Goal: Contribute content: Add original content to the website for others to see

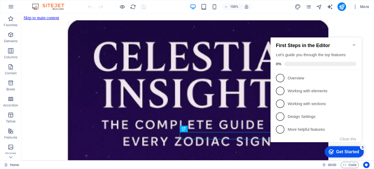
click at [353, 43] on icon "Minimize checklist" at bounding box center [353, 45] width 4 height 4
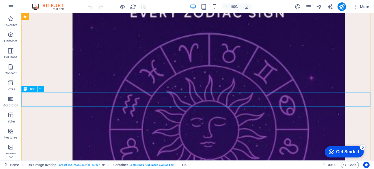
scroll to position [219, 0]
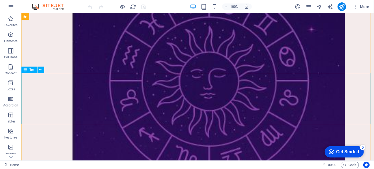
click at [108, 120] on div "Drag here to replace the existing content. Press “Ctrl” if you want to create a…" at bounding box center [197, 86] width 352 height 147
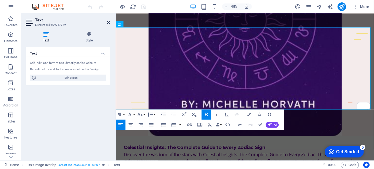
click at [109, 21] on icon at bounding box center [108, 22] width 3 height 4
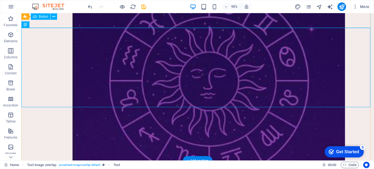
scroll to position [264, 0]
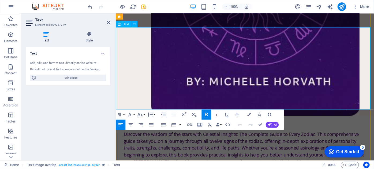
scroll to position [219, 0]
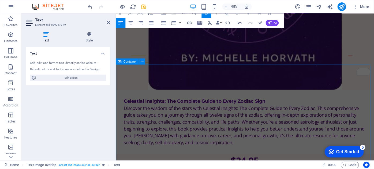
scroll to position [340, 0]
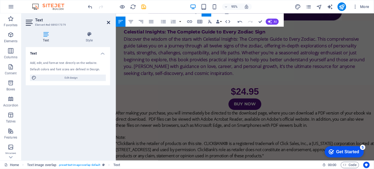
click at [107, 21] on icon at bounding box center [108, 22] width 3 height 4
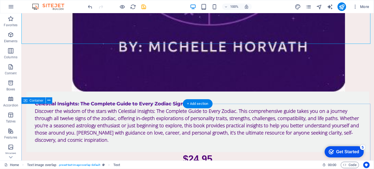
scroll to position [404, 0]
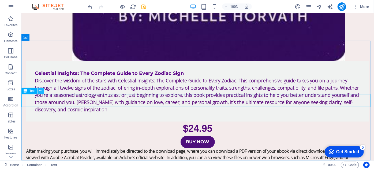
click at [42, 91] on icon at bounding box center [41, 91] width 3 height 6
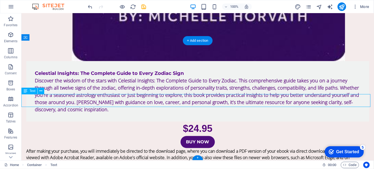
drag, startPoint x: 118, startPoint y: 104, endPoint x: 112, endPoint y: 103, distance: 5.7
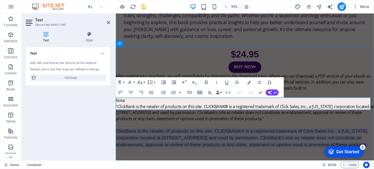
scroll to position [358, 0]
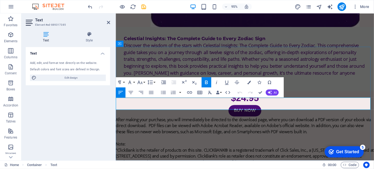
drag, startPoint x: 212, startPoint y: 112, endPoint x: 202, endPoint y: 112, distance: 10.4
click at [213, 93] on icon "button" at bounding box center [213, 94] width 6 height 6
drag, startPoint x: 205, startPoint y: 111, endPoint x: 302, endPoint y: 105, distance: 97.3
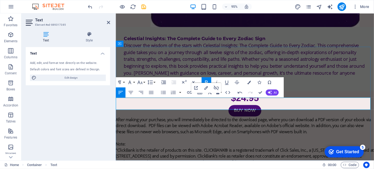
drag, startPoint x: 213, startPoint y: 113, endPoint x: 202, endPoint y: 111, distance: 11.1
click at [189, 92] on icon "button" at bounding box center [189, 92] width 5 height 3
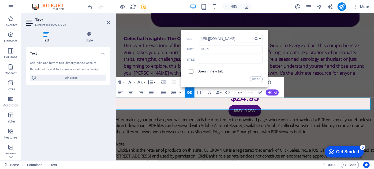
type input "[URL][DOMAIN_NAME]"
click at [191, 71] on input "checkbox" at bounding box center [190, 70] width 5 height 5
checkbox input "true"
click at [254, 78] on button "Insert" at bounding box center [256, 79] width 13 height 6
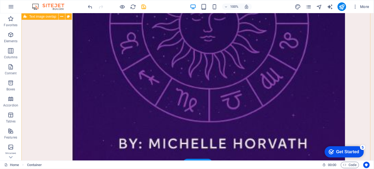
scroll to position [274, 0]
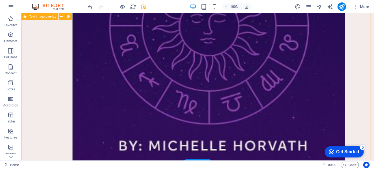
click at [157, 139] on div "Celestial Insights: The Complete Guide to Every Zodiac Sign Discover the wisdom…" at bounding box center [197, 76] width 352 height 674
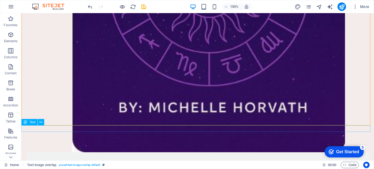
scroll to position [323, 0]
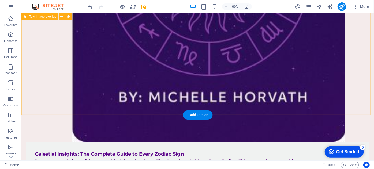
click at [151, 90] on div "Celestial Insights: The Complete Guide to Every Zodiac Sign Discover the wisdom…" at bounding box center [197, 27] width 352 height 674
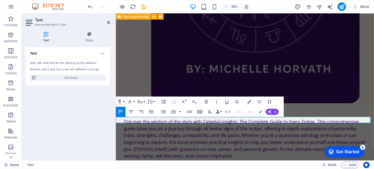
click at [173, 83] on div "Celestial Insights: The Complete Guide to Every Zodiac Sign Discover the wisdom…" at bounding box center [251, 36] width 272 height 601
click at [174, 83] on div "Celestial Insights: The Complete Guide to Every Zodiac Sign Discover the wisdom…" at bounding box center [251, 36] width 272 height 601
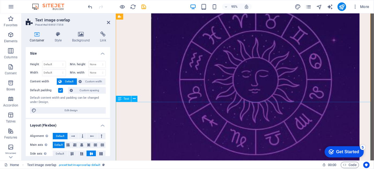
scroll to position [187, 0]
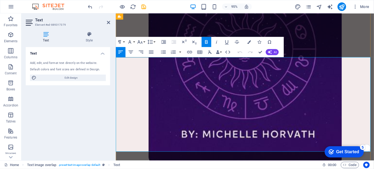
drag, startPoint x: 196, startPoint y: 143, endPoint x: 115, endPoint y: 121, distance: 84.5
click at [115, 121] on html "Skip to main content Celestial Insights: The Complete Guide to Every Zodiac Sig…" at bounding box center [251, 167] width 272 height 682
click at [247, 40] on button "Colors" at bounding box center [249, 42] width 10 height 10
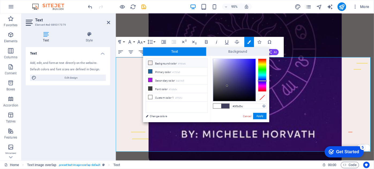
click at [150, 62] on icon at bounding box center [150, 63] width 4 height 4
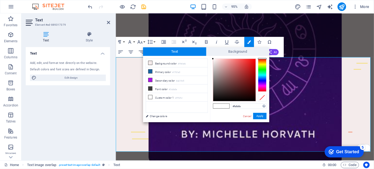
click at [212, 59] on div at bounding box center [213, 59] width 2 height 2
drag, startPoint x: 262, startPoint y: 116, endPoint x: 149, endPoint y: 111, distance: 113.3
click at [262, 116] on button "Apply" at bounding box center [259, 116] width 13 height 6
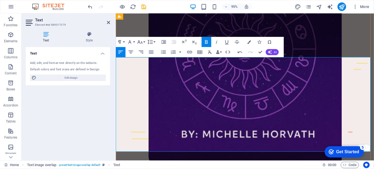
drag, startPoint x: 196, startPoint y: 143, endPoint x: 127, endPoint y: 124, distance: 72.1
click at [115, 119] on html "Skip to main content Celestial Insights: The Complete Guide to Every Zodiac Sig…" at bounding box center [251, 167] width 272 height 682
click at [246, 40] on button "Colors" at bounding box center [249, 42] width 10 height 10
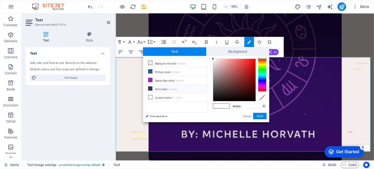
click at [150, 88] on icon at bounding box center [150, 89] width 4 height 4
click at [215, 99] on div at bounding box center [234, 80] width 42 height 42
drag, startPoint x: 260, startPoint y: 116, endPoint x: 116, endPoint y: 117, distance: 144.8
click at [260, 116] on button "Apply" at bounding box center [259, 116] width 13 height 6
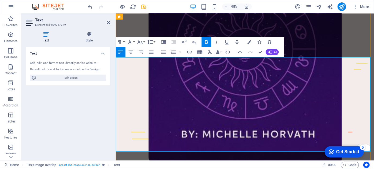
drag, startPoint x: 200, startPoint y: 140, endPoint x: 112, endPoint y: 121, distance: 90.2
click at [115, 121] on html "Skip to main content Celestial Insights: The Complete Guide to Every Zodiac Sig…" at bounding box center [251, 167] width 272 height 682
click at [89, 35] on icon at bounding box center [89, 34] width 42 height 5
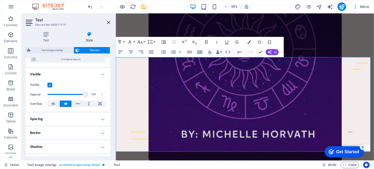
scroll to position [48, 0]
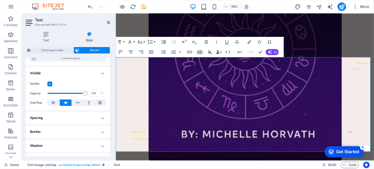
click at [209, 50] on icon "button" at bounding box center [210, 52] width 6 height 6
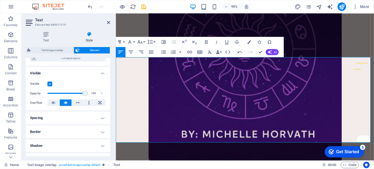
drag, startPoint x: 355, startPoint y: 133, endPoint x: 111, endPoint y: 121, distance: 244.9
click at [115, 121] on html "Skip to main content Celestial Insights: The Complete Guide to Every Zodiac Sig…" at bounding box center [251, 166] width 272 height 680
click at [250, 42] on icon "button" at bounding box center [248, 41] width 3 height 3
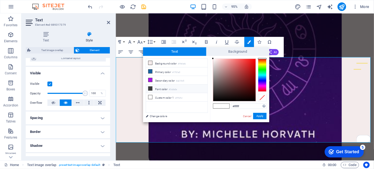
click at [149, 87] on icon at bounding box center [150, 89] width 4 height 4
type input "#100f0f"
click at [215, 98] on div at bounding box center [234, 80] width 42 height 42
click at [260, 115] on button "Apply" at bounding box center [259, 116] width 13 height 6
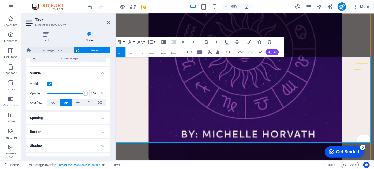
drag, startPoint x: 355, startPoint y: 134, endPoint x: 115, endPoint y: 121, distance: 240.4
click at [207, 42] on icon "button" at bounding box center [206, 41] width 3 height 3
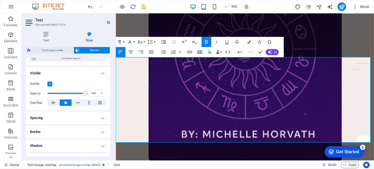
drag, startPoint x: 108, startPoint y: 21, endPoint x: 69, endPoint y: 15, distance: 39.6
click at [108, 21] on icon at bounding box center [108, 22] width 3 height 4
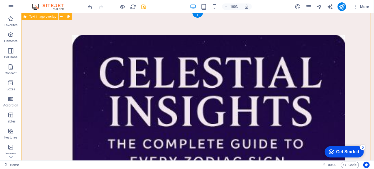
scroll to position [0, 0]
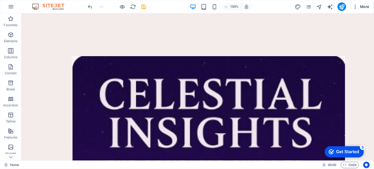
click at [355, 8] on icon "button" at bounding box center [354, 6] width 5 height 5
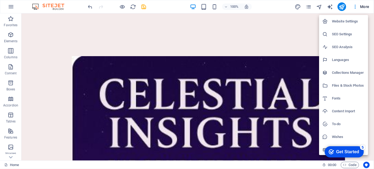
click at [301, 44] on div at bounding box center [187, 84] width 374 height 169
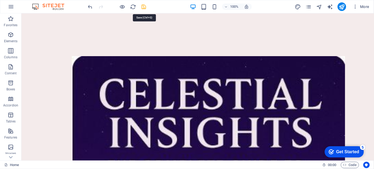
click at [145, 7] on icon "save" at bounding box center [144, 7] width 6 height 6
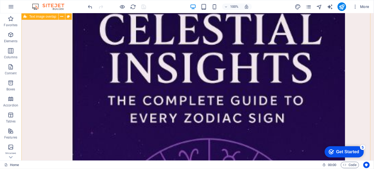
scroll to position [97, 0]
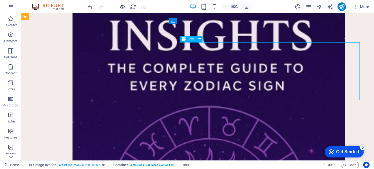
click at [117, 55] on figure at bounding box center [208, 163] width 364 height 409
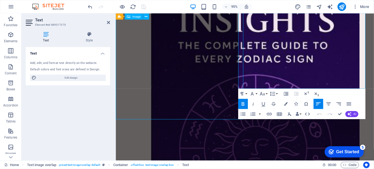
scroll to position [92, 0]
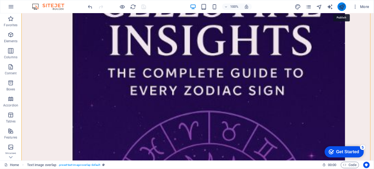
click at [341, 6] on icon "publish" at bounding box center [341, 7] width 6 height 6
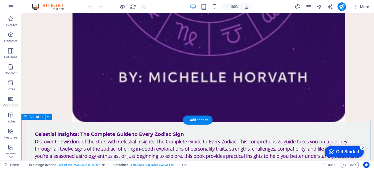
scroll to position [365, 0]
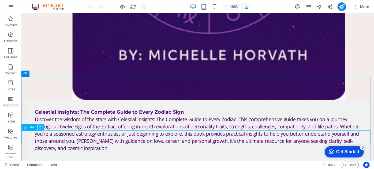
click at [41, 126] on icon at bounding box center [41, 127] width 3 height 6
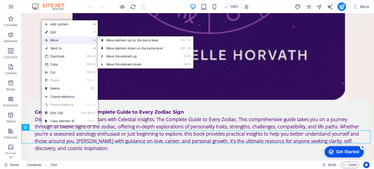
click at [52, 39] on span "Move" at bounding box center [66, 40] width 48 height 8
click at [130, 56] on link "Ctrl ⬆ Move the element up" at bounding box center [135, 56] width 75 height 8
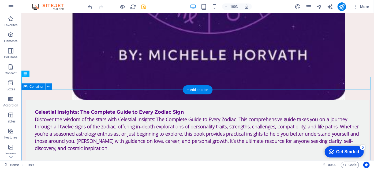
scroll to position [340, 0]
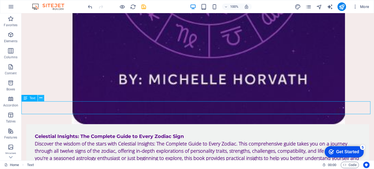
click at [41, 96] on icon at bounding box center [41, 98] width 3 height 6
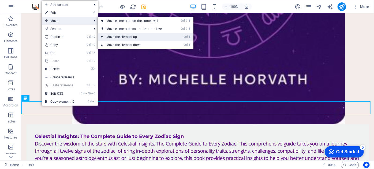
drag, startPoint x: 123, startPoint y: 36, endPoint x: 101, endPoint y: 22, distance: 25.3
click at [123, 36] on link "Ctrl ⬆ Move the element up" at bounding box center [135, 37] width 75 height 8
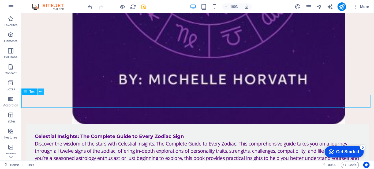
click at [42, 90] on icon at bounding box center [41, 92] width 3 height 6
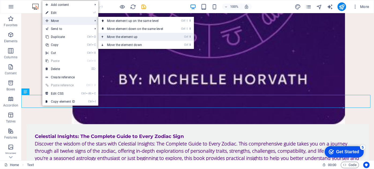
drag, startPoint x: 113, startPoint y: 37, endPoint x: 92, endPoint y: 24, distance: 25.1
click at [113, 37] on link "Ctrl ⬆ Move the element up" at bounding box center [135, 37] width 75 height 8
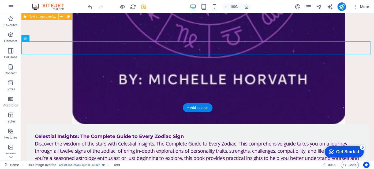
click at [123, 86] on div "Celestial Insights: The Complete Guide to Every Zodiac Sign Discover the wisdom…" at bounding box center [197, 15] width 352 height 684
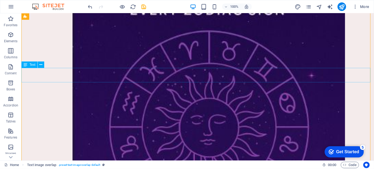
scroll to position [146, 0]
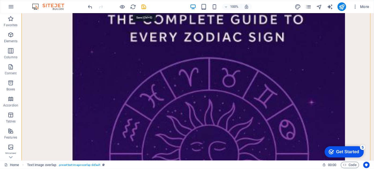
click at [145, 7] on icon "save" at bounding box center [144, 7] width 6 height 6
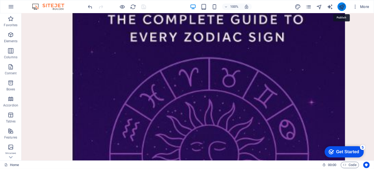
click at [340, 7] on icon "publish" at bounding box center [341, 7] width 6 height 6
